Goal: Task Accomplishment & Management: Use online tool/utility

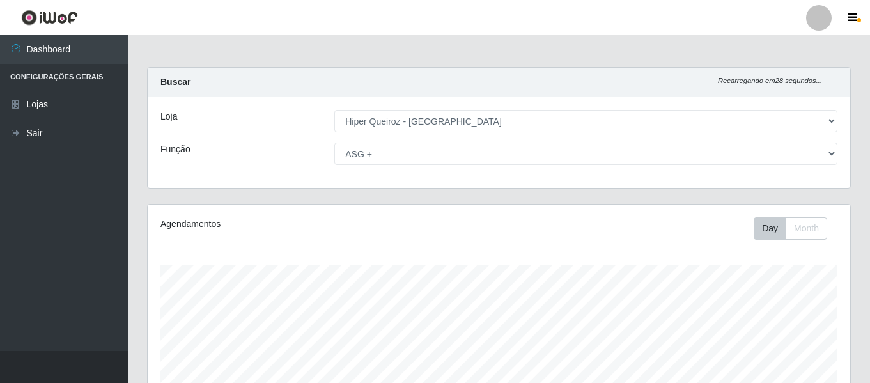
select select "497"
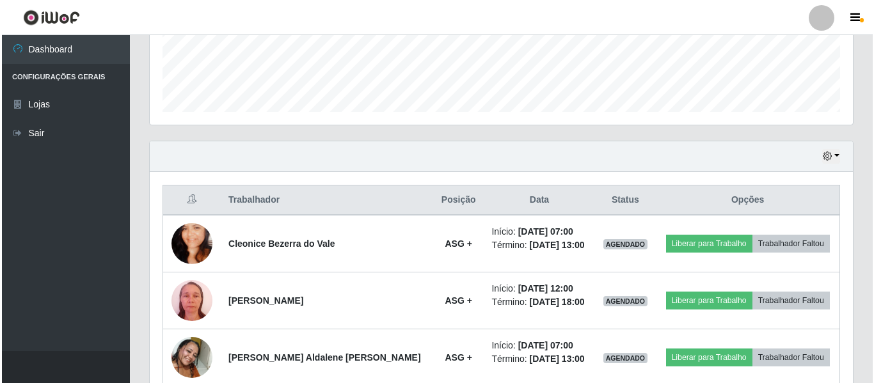
scroll to position [448, 0]
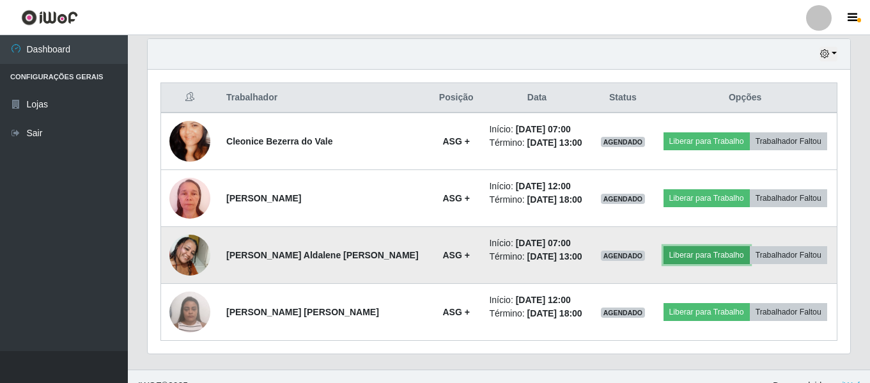
click at [695, 258] on button "Liberar para Trabalho" at bounding box center [707, 255] width 86 height 18
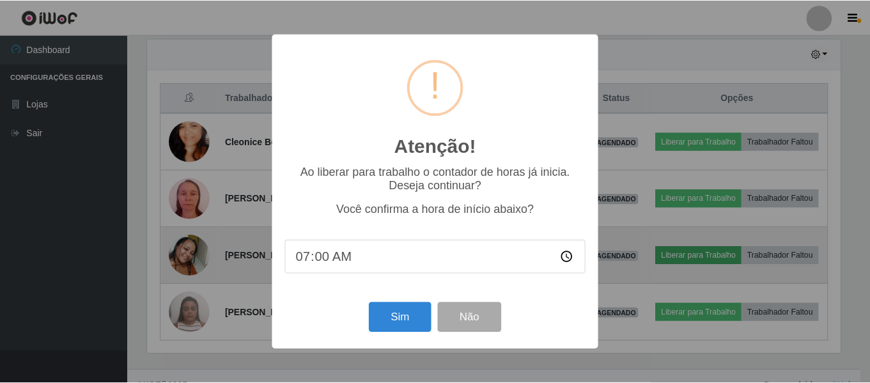
scroll to position [265, 697]
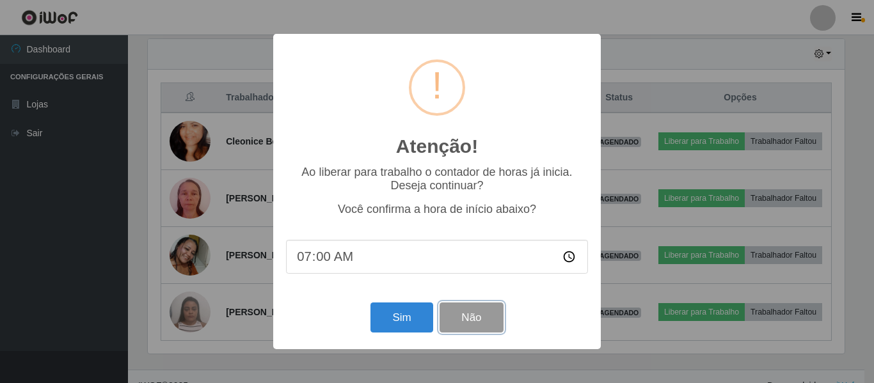
click at [468, 325] on button "Não" at bounding box center [470, 318] width 63 height 30
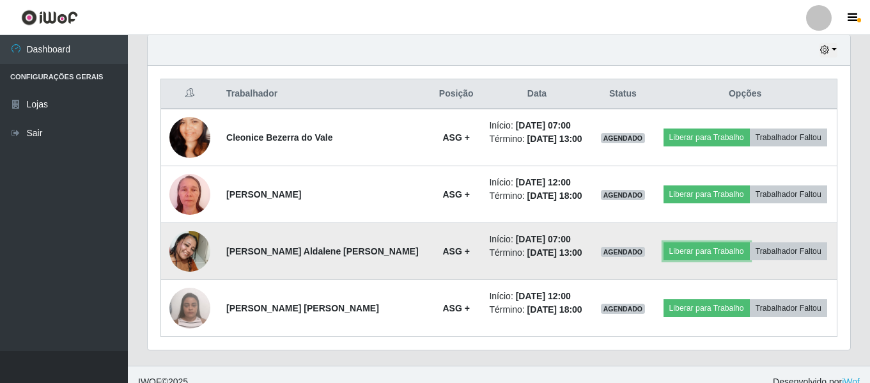
scroll to position [402, 0]
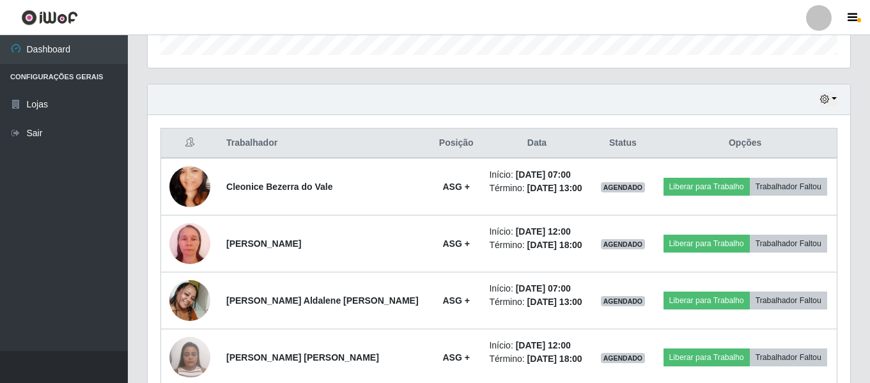
click at [517, 146] on th "Data" at bounding box center [537, 144] width 111 height 30
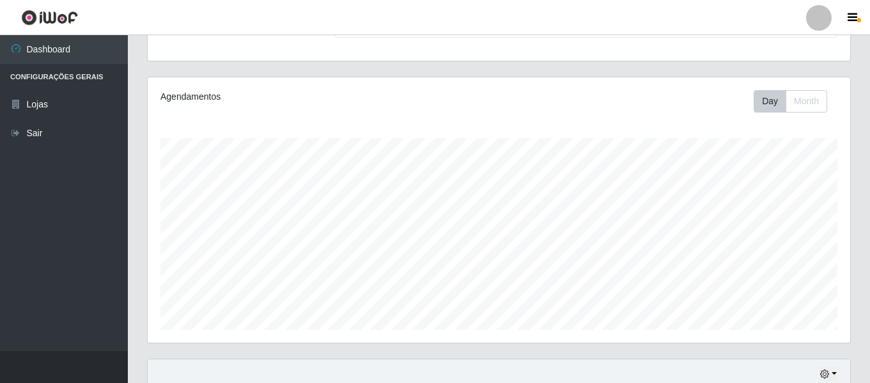
scroll to position [128, 0]
click at [767, 104] on button "Day" at bounding box center [770, 101] width 33 height 22
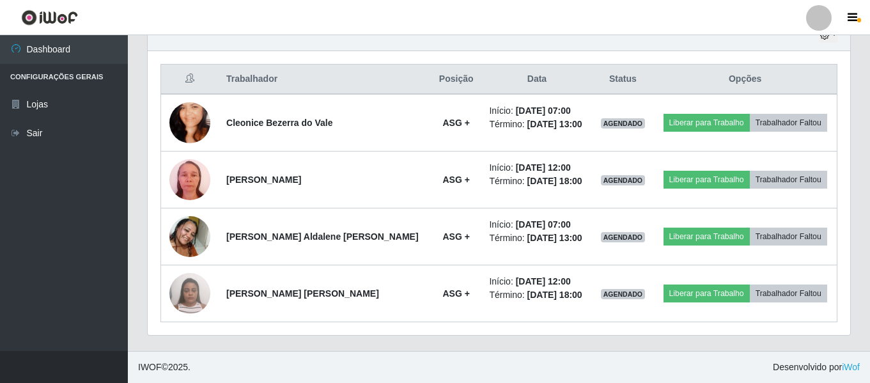
scroll to position [402, 0]
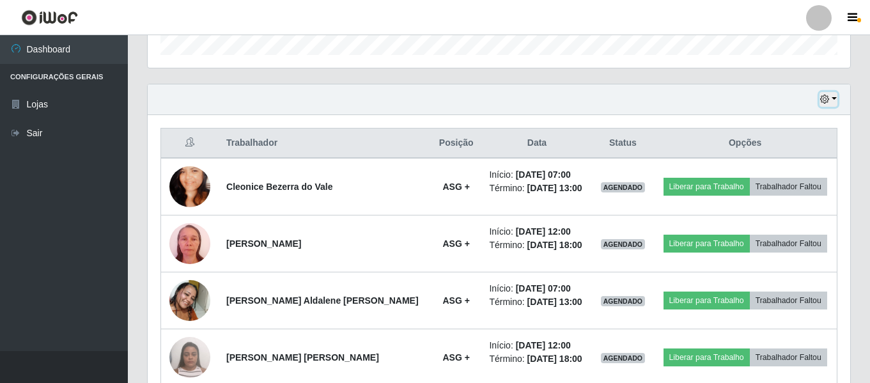
click at [835, 100] on button "button" at bounding box center [829, 99] width 18 height 15
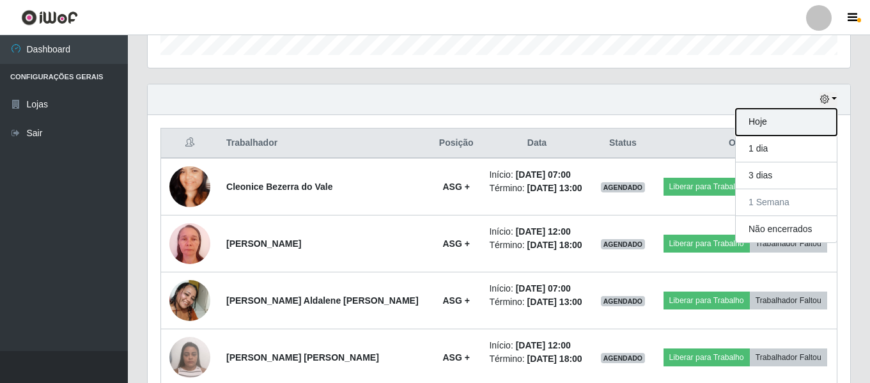
click at [792, 126] on button "Hoje" at bounding box center [786, 122] width 101 height 27
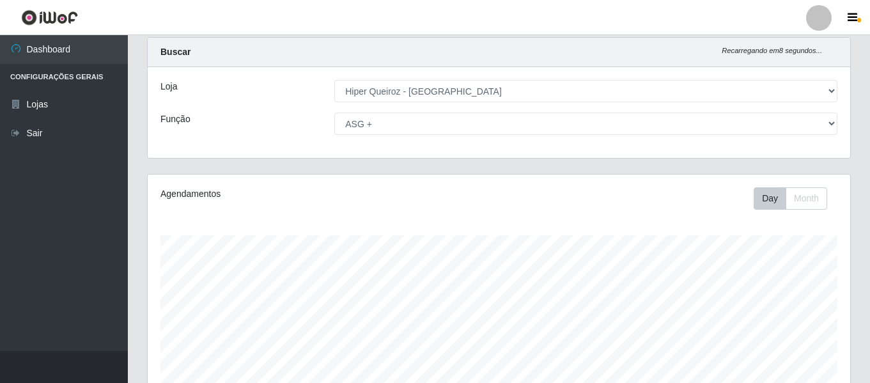
scroll to position [0, 0]
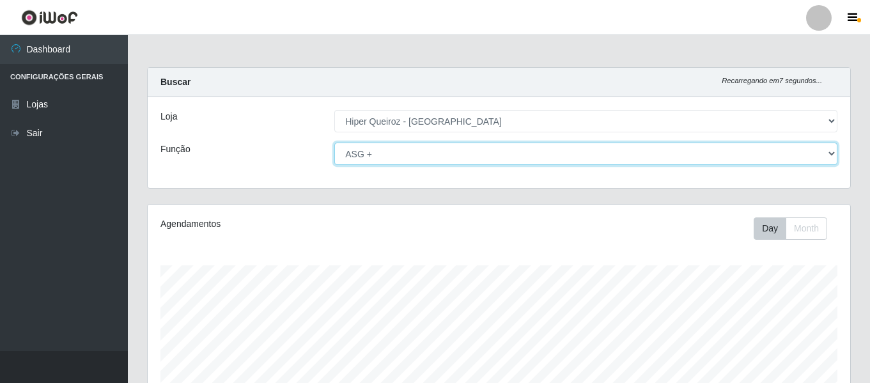
click at [514, 149] on select "[Selecione...] ASG ASG + ASG ++ Embalador Embalador + Embalador ++ Repositor Re…" at bounding box center [586, 154] width 503 height 22
select select "16"
click at [335, 143] on select "[Selecione...] ASG ASG + ASG ++ Embalador Embalador + Embalador ++ Repositor Re…" at bounding box center [586, 154] width 503 height 22
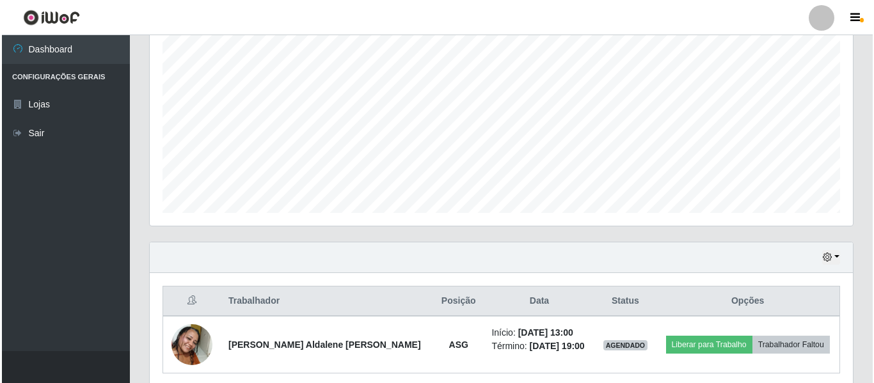
scroll to position [295, 0]
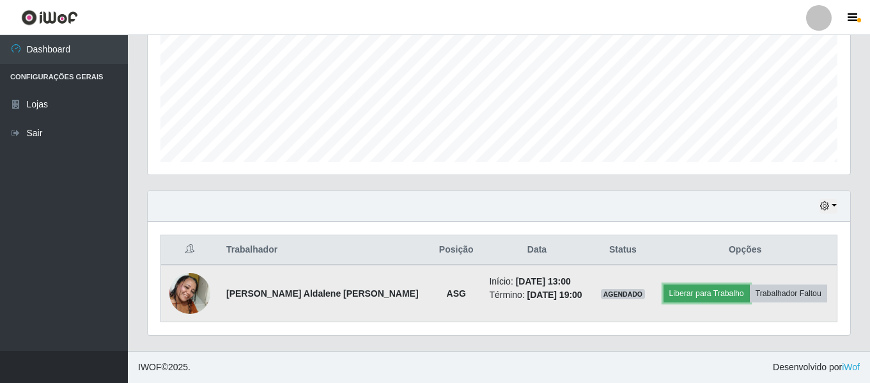
click at [699, 297] on button "Liberar para Trabalho" at bounding box center [707, 294] width 86 height 18
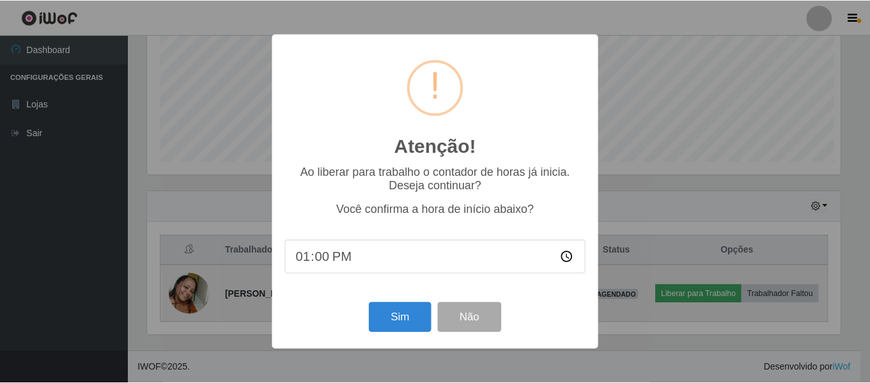
scroll to position [265, 697]
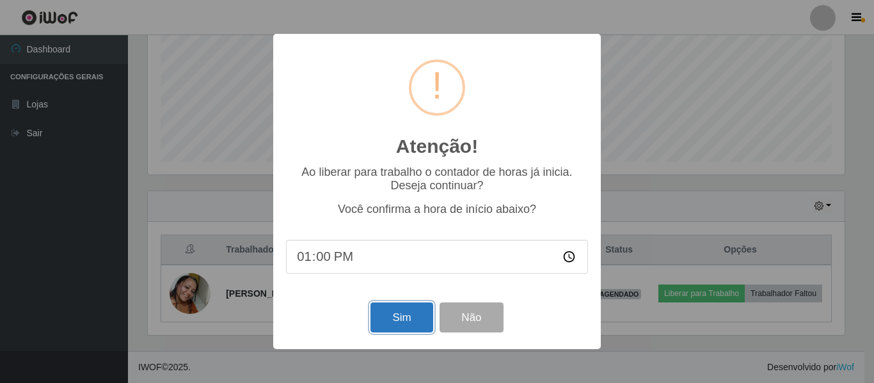
click at [413, 324] on button "Sim" at bounding box center [401, 318] width 62 height 30
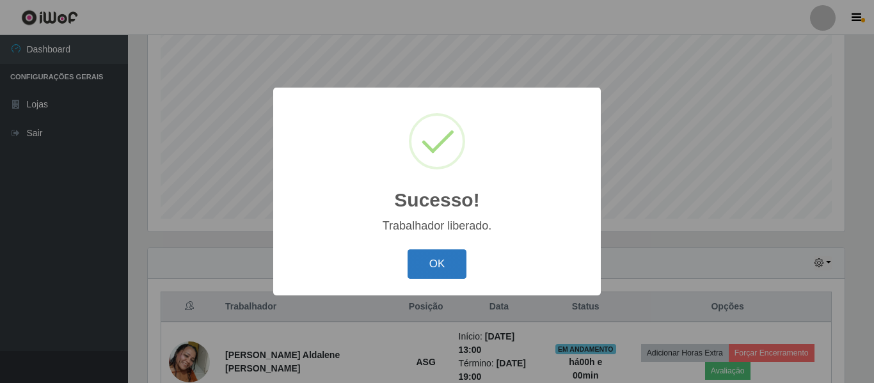
click at [443, 262] on button "OK" at bounding box center [436, 264] width 59 height 30
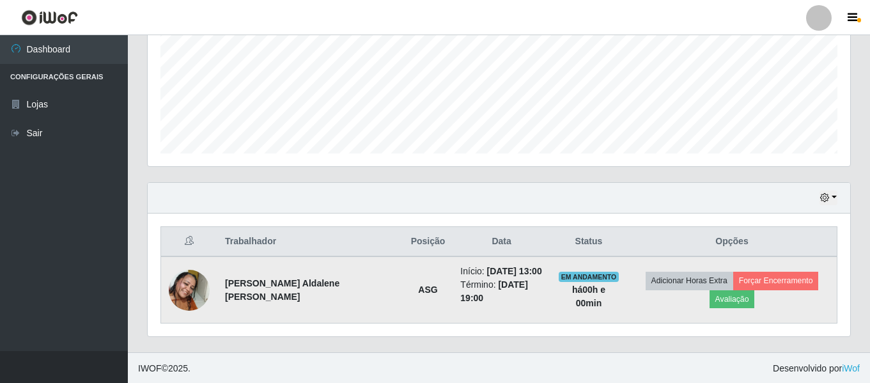
scroll to position [305, 0]
